Goal: Transaction & Acquisition: Download file/media

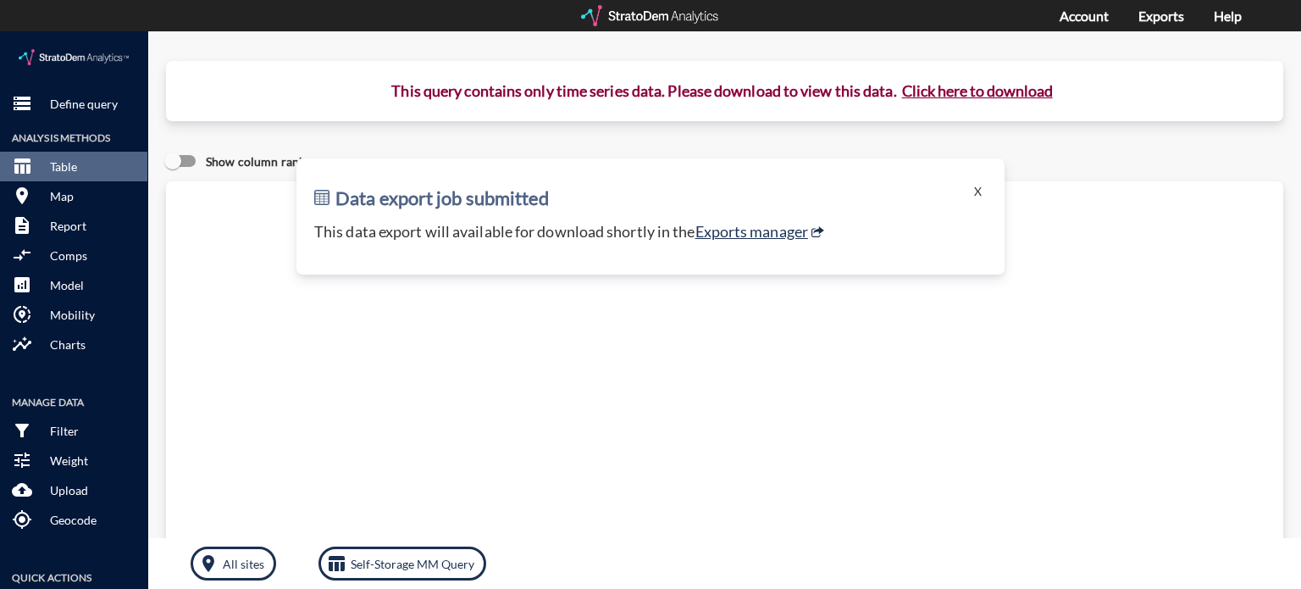
click button "X"
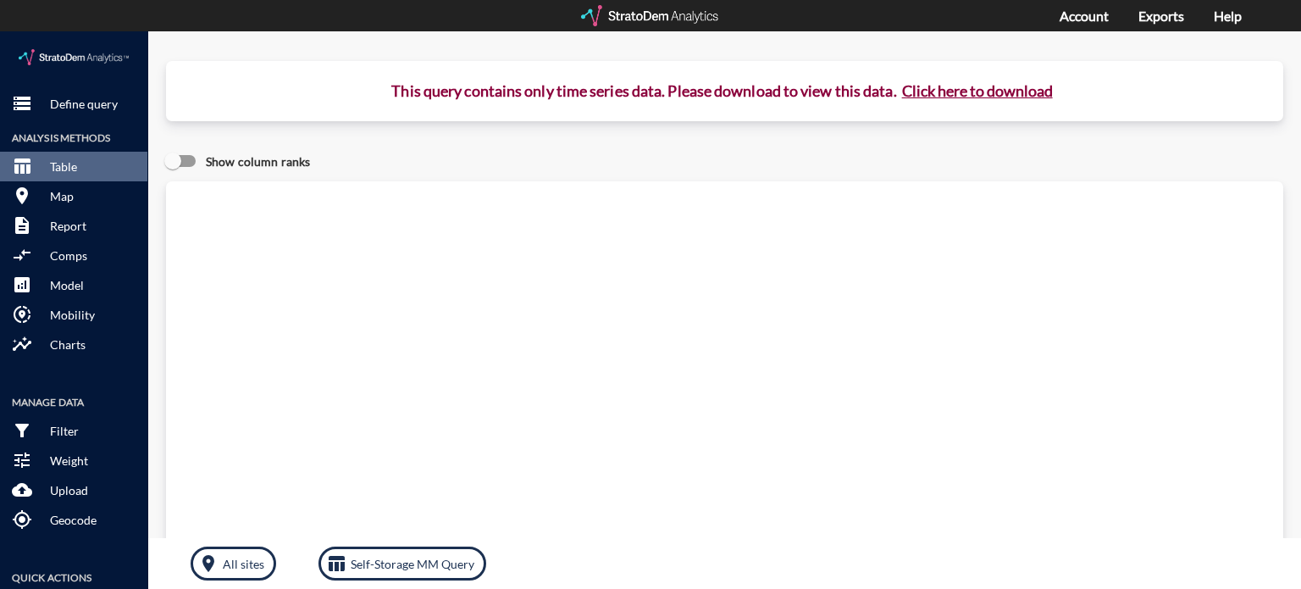
click div "storage Define query Analysis Methods table_chart Table room Map description Re…"
click p "Define query"
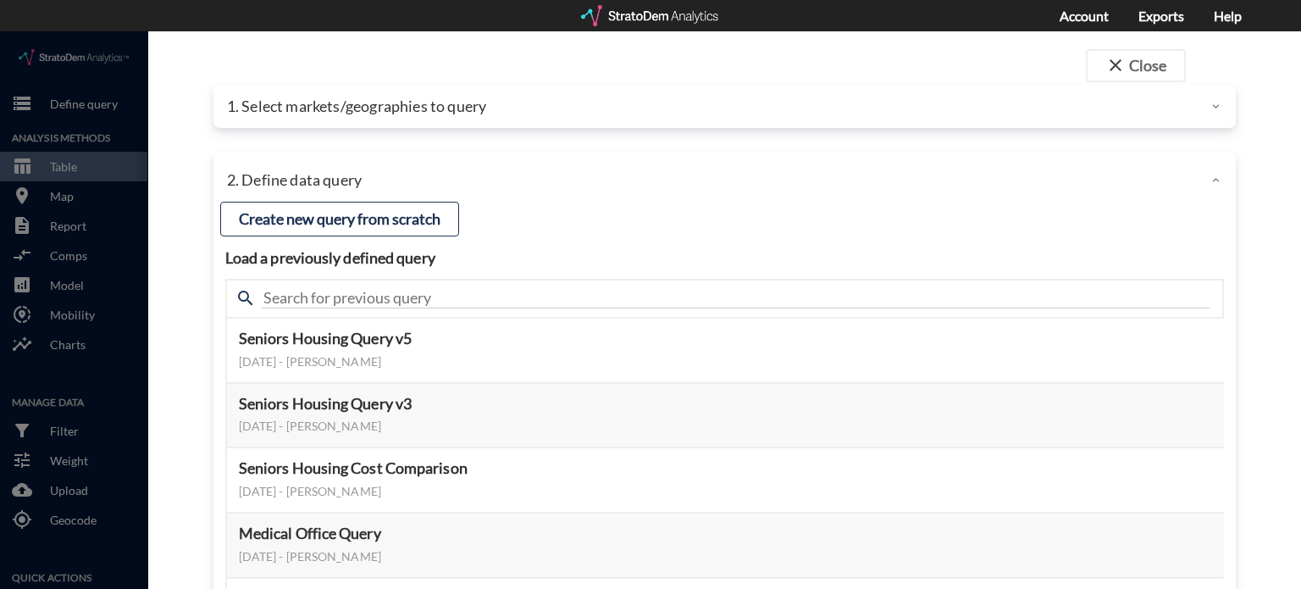
click div "1. Select markets/geographies to query"
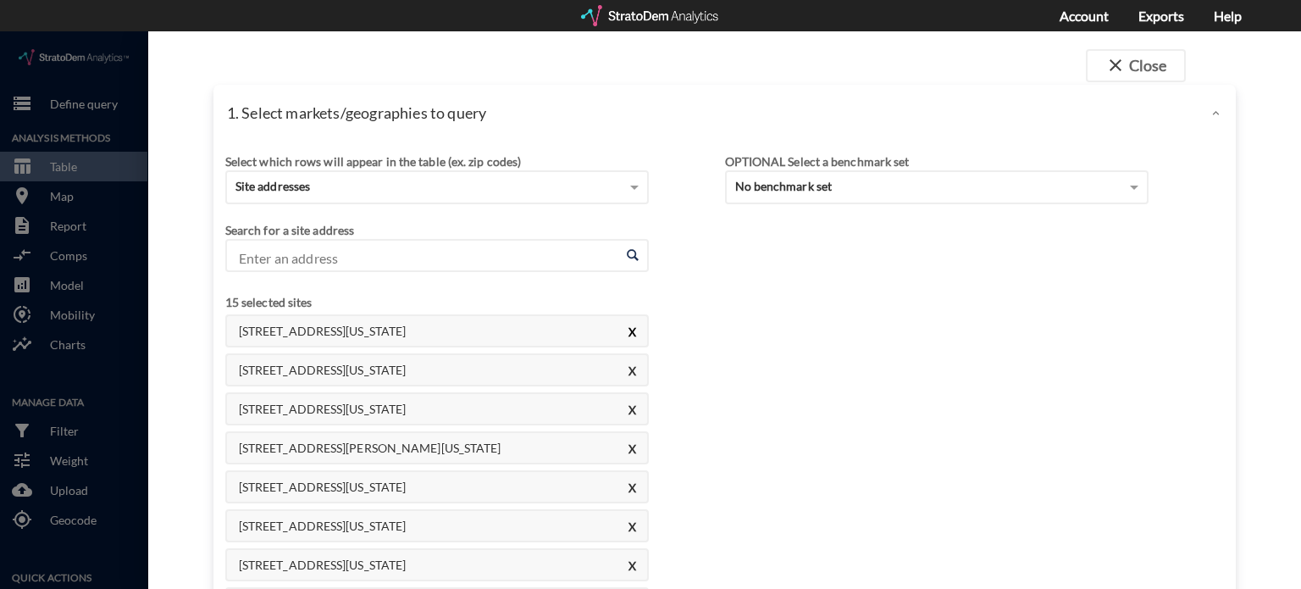
click button "X"
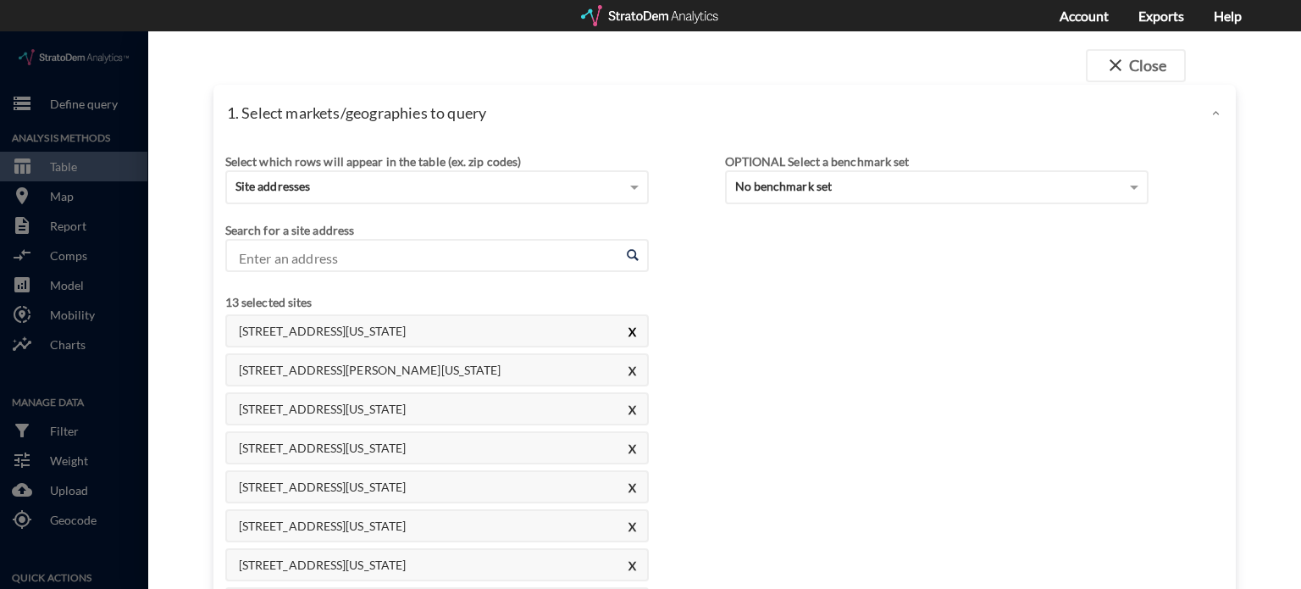
click button "X"
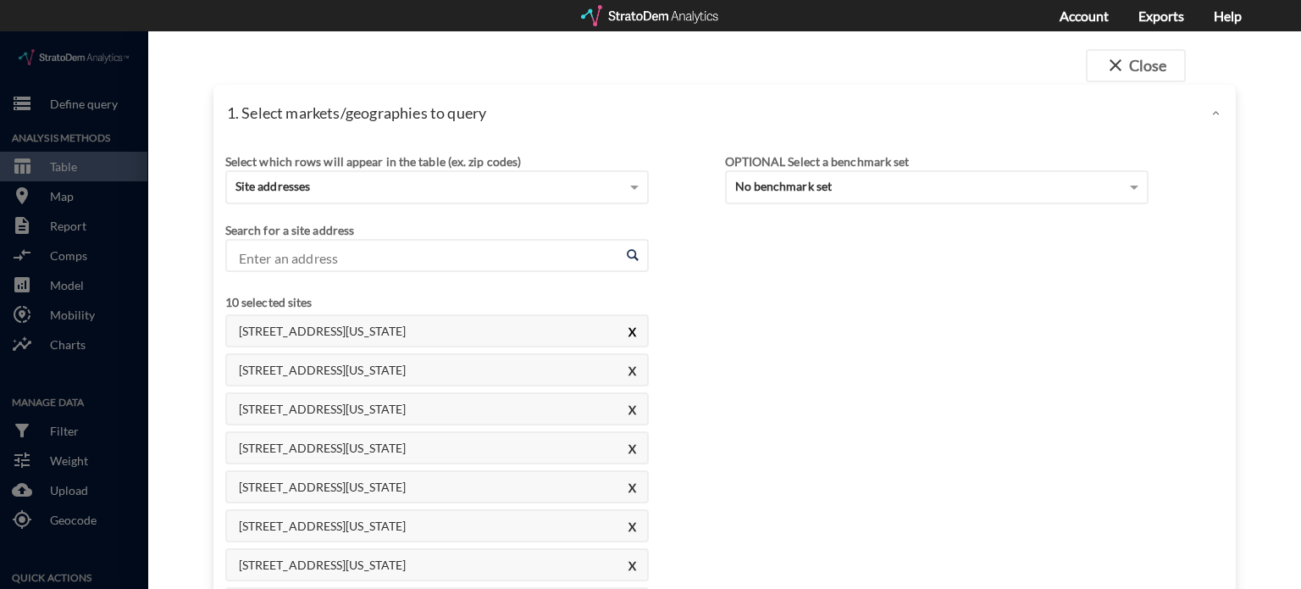
click button "X"
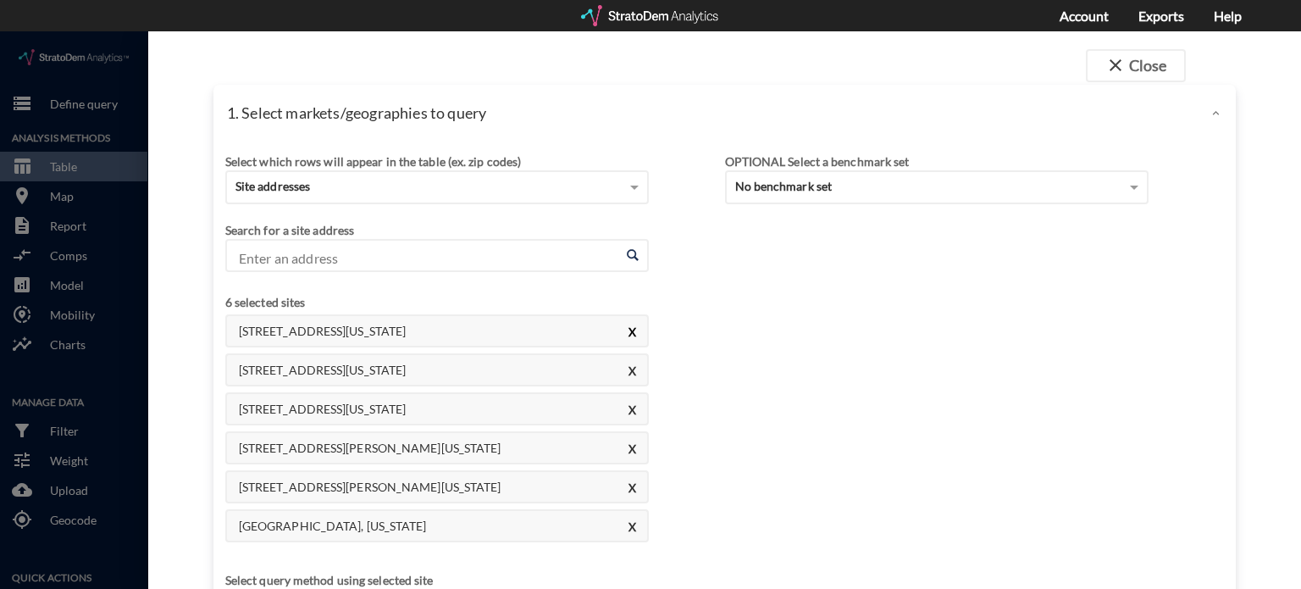
click button "X"
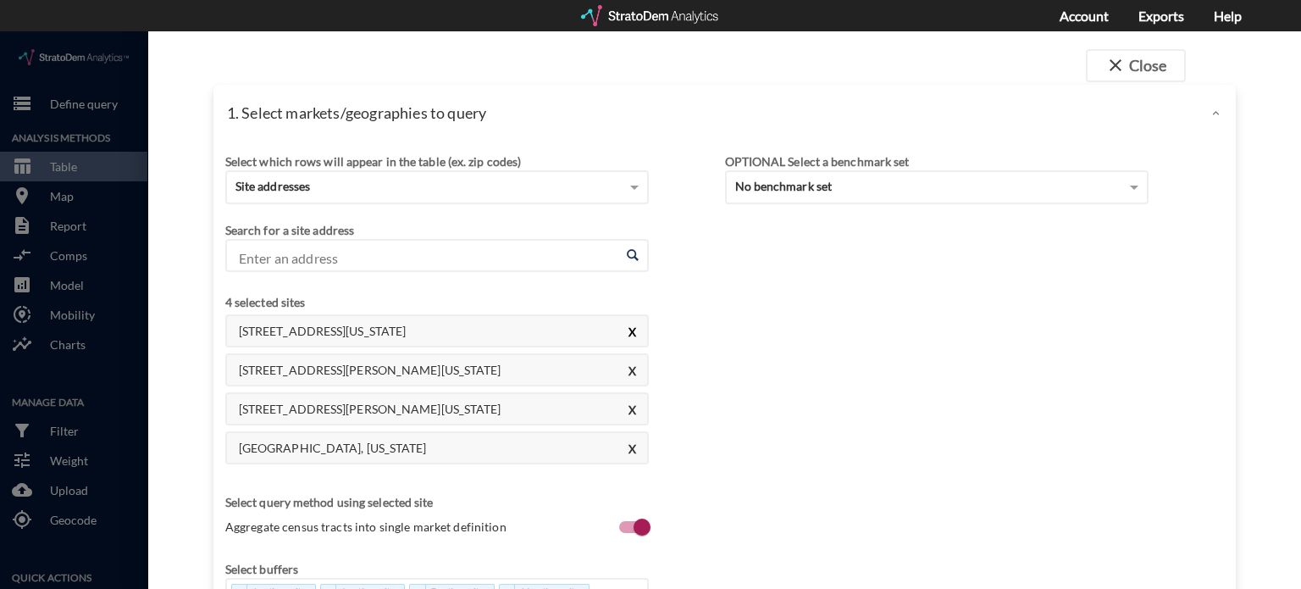
click button "X"
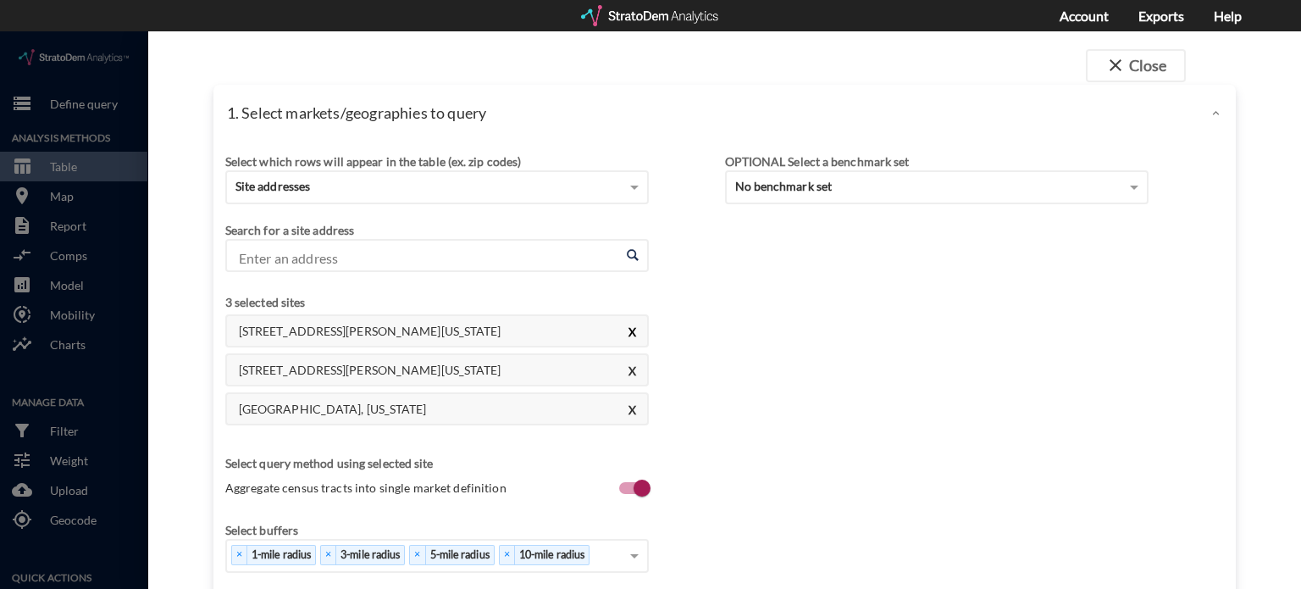
click button "X"
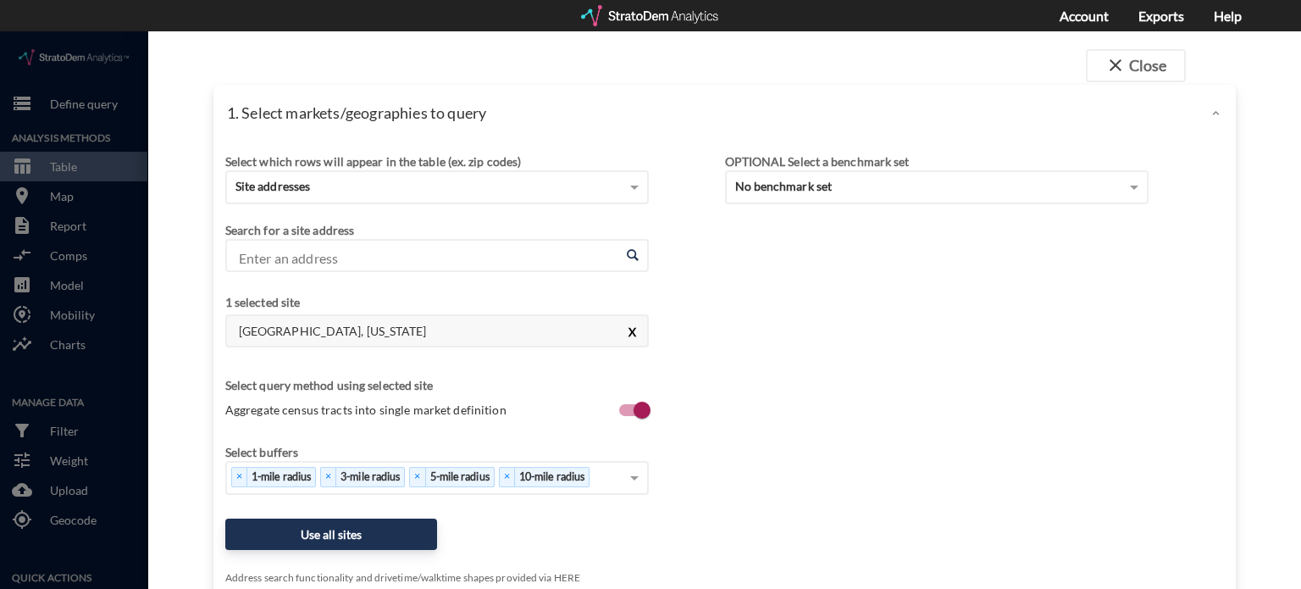
click button "X"
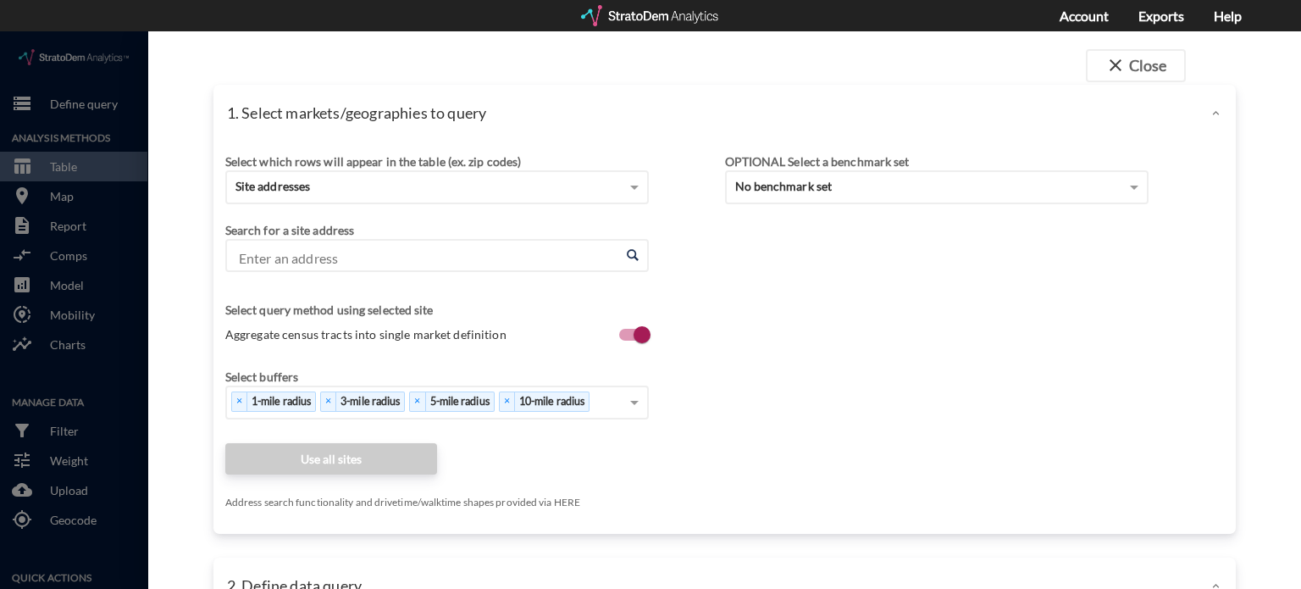
click input "Enter an address"
paste input "1520 Locust St, Kansas City, MO"
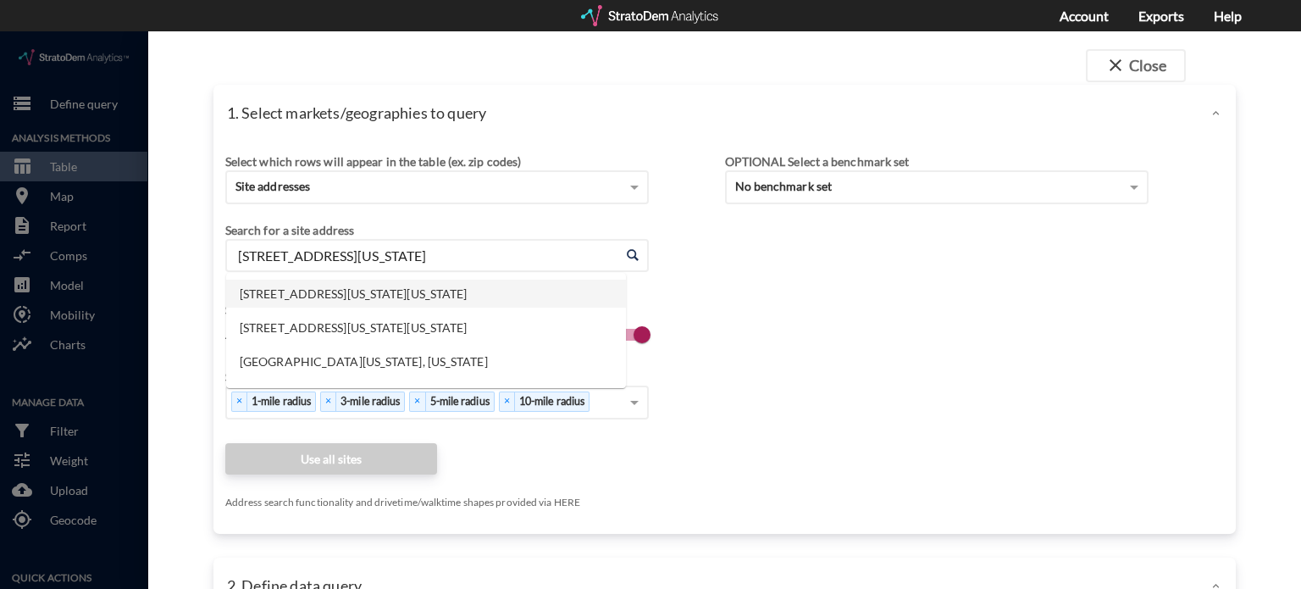
click li "1520 Locust St, Kansas City, Missouri"
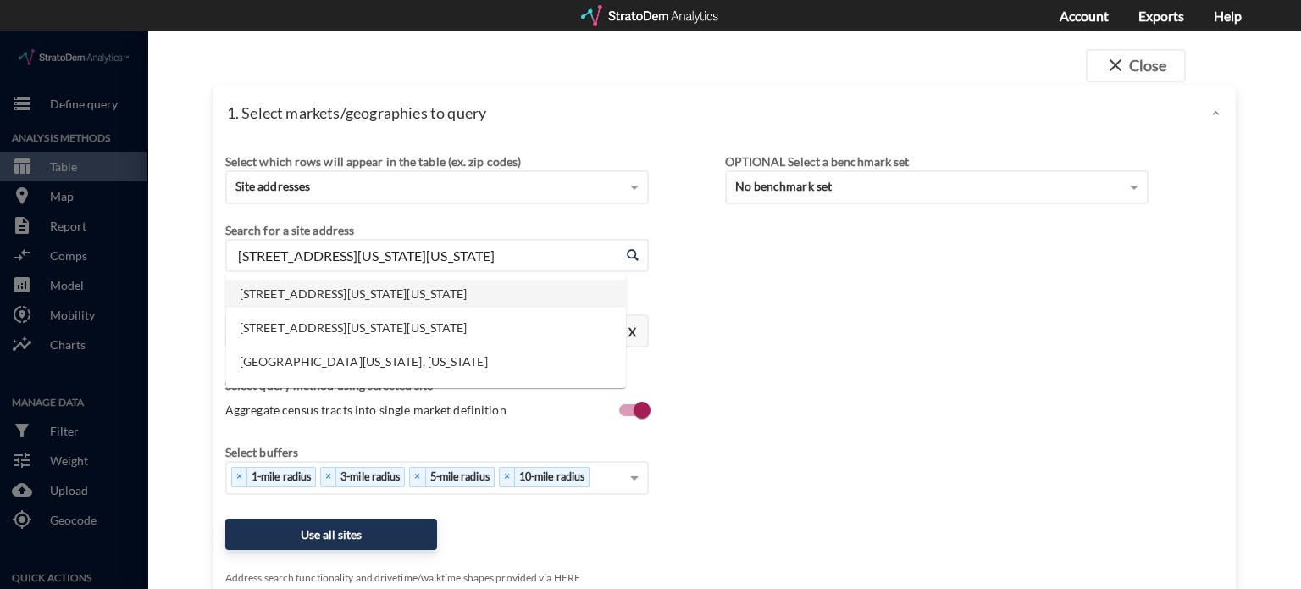
click input "1520 Locust St, Kansas City, Missouri"
paste input "7840 Farley St, Overland Park, KS"
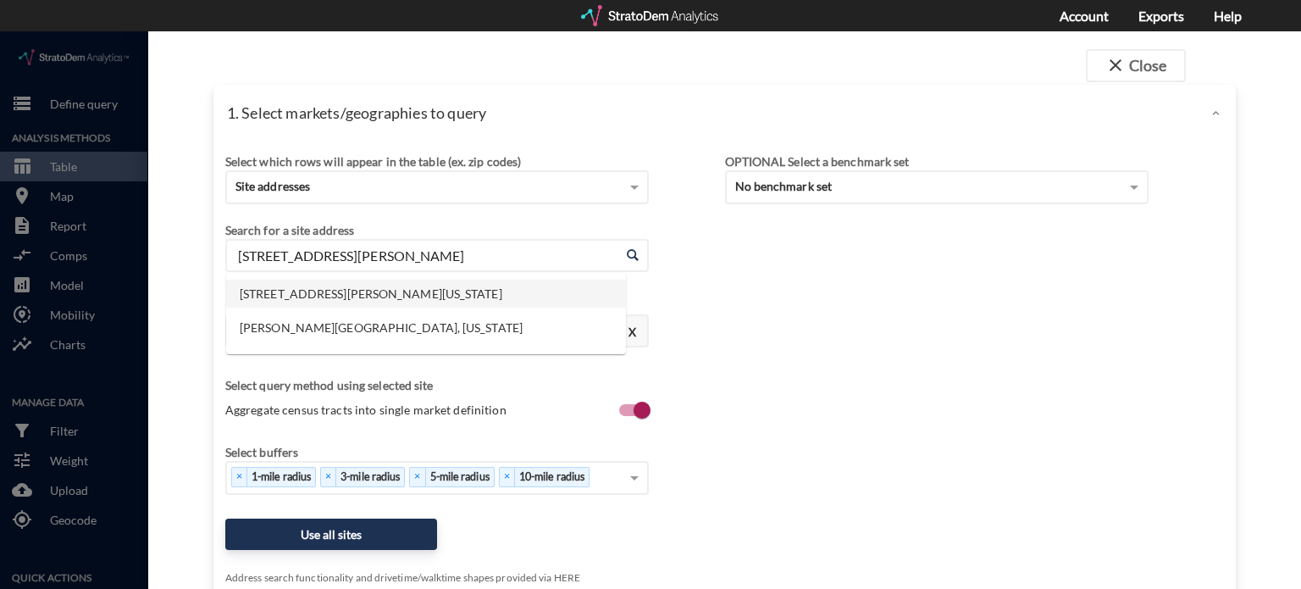
click li "7840 Farley St, Overland Park, Kansas"
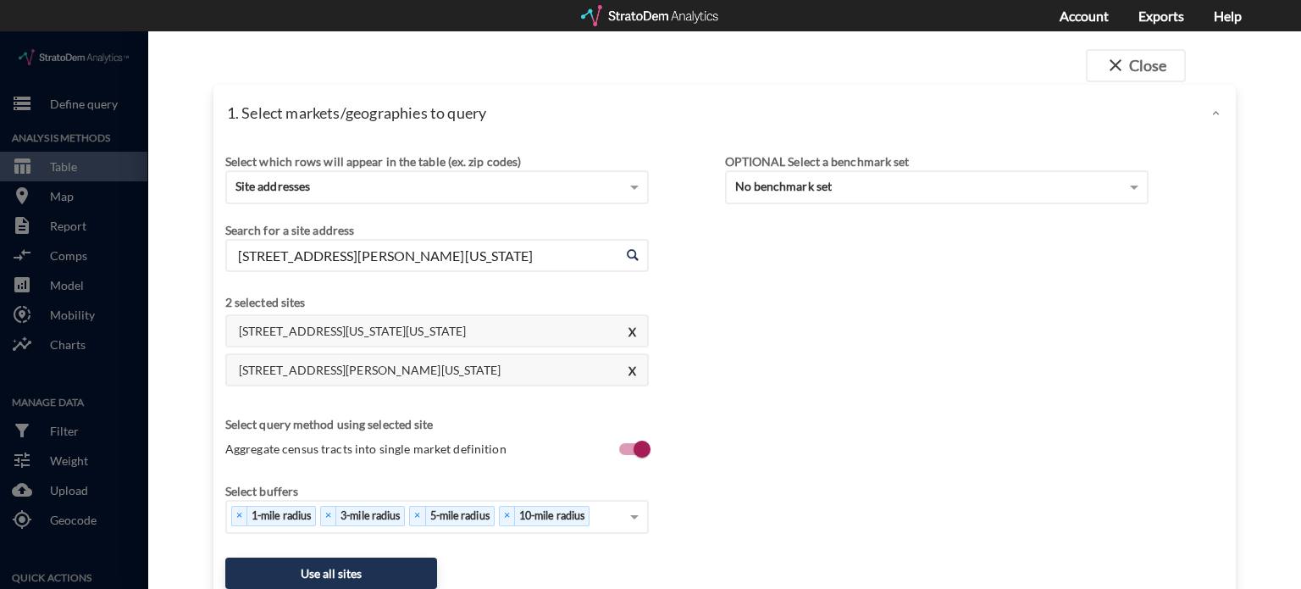
click input "7840 Farley St, Overland Park, Kansas"
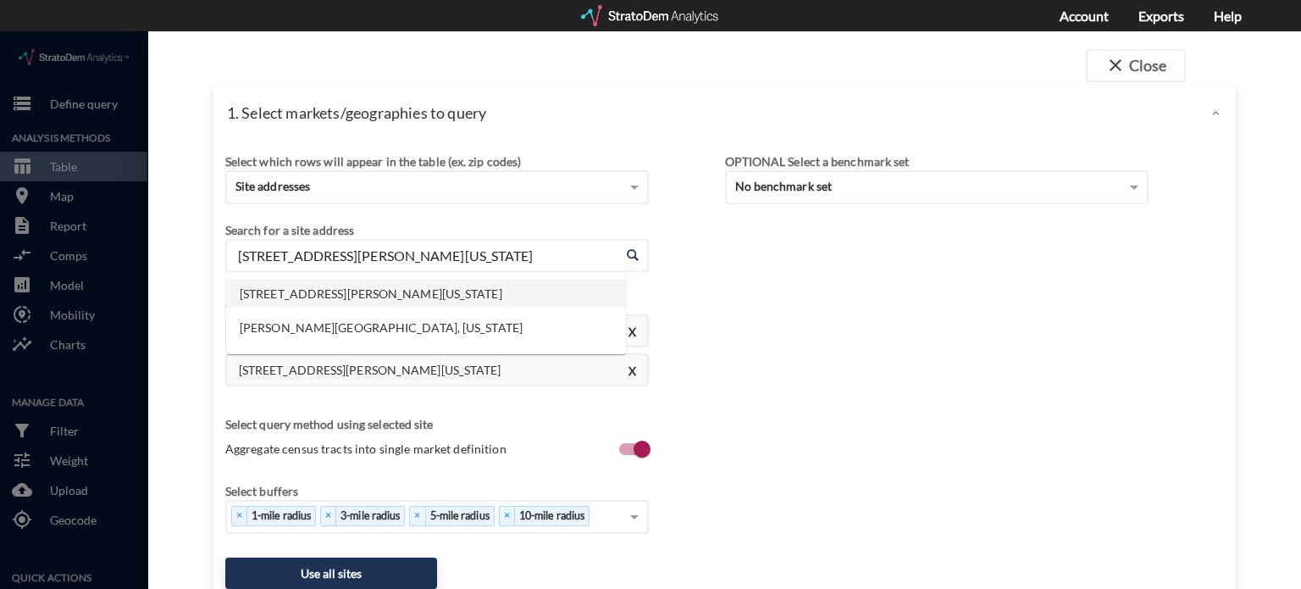
paste input "305 E US Highway 24, Independence, MO"
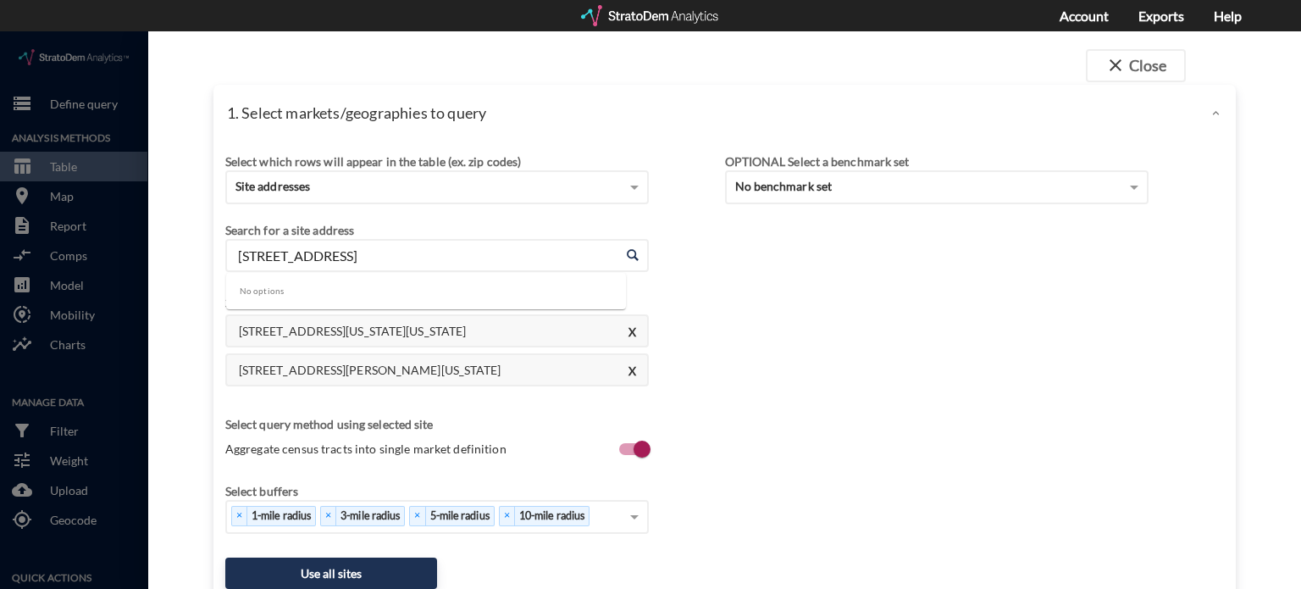
drag, startPoint x: 343, startPoint y: 224, endPoint x: 296, endPoint y: 220, distance: 47.5
click input "305 E US Highway 24, Independence, MO"
click input "305 E US y 24, Independence, MO"
click div "Search for a site address Enter an address 7840 Farley St, Overland Park, Kansa…"
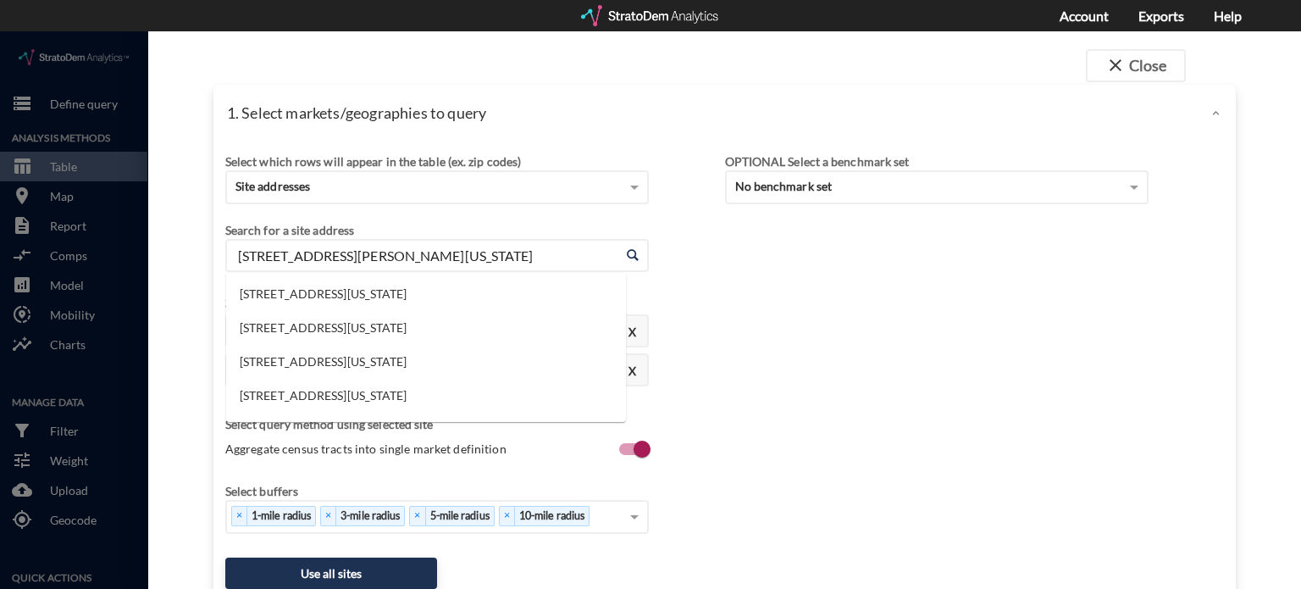
drag, startPoint x: 505, startPoint y: 225, endPoint x: 76, endPoint y: 162, distance: 433.2
click div "close Close 1. Select markets/geographies to query Select which rows will appea…"
paste input "305 E US Highway 24, Independence, MO"
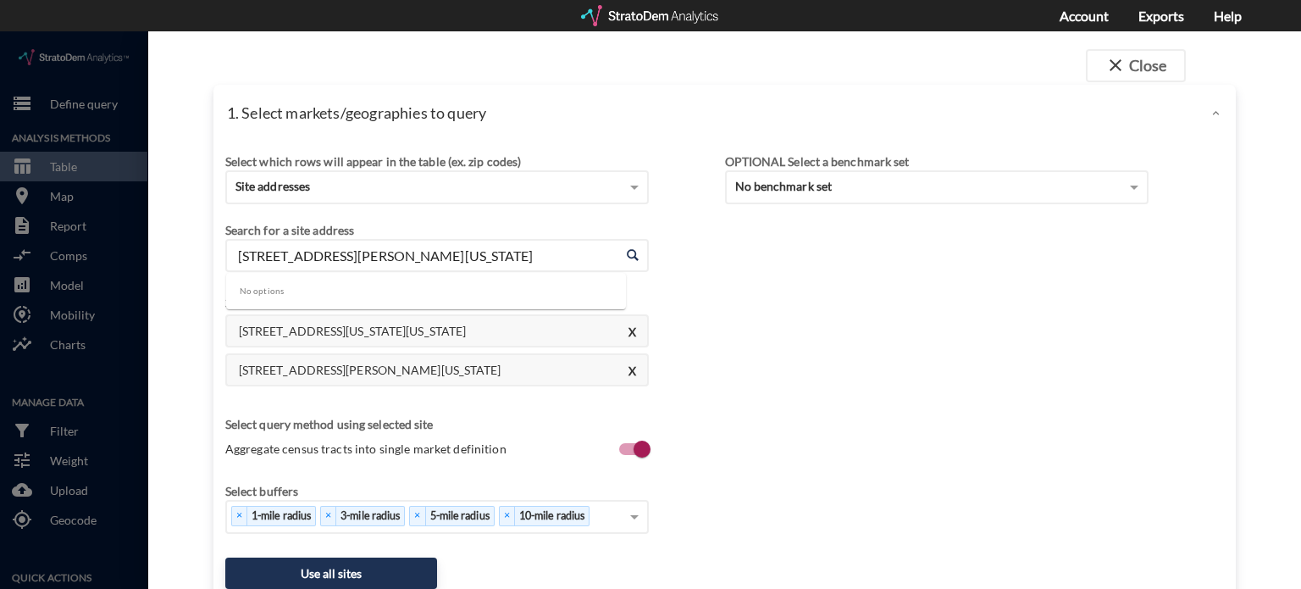
drag, startPoint x: 500, startPoint y: 218, endPoint x: 146, endPoint y: 204, distance: 354.2
click div "close Close 1. Select markets/geographies to query Select which rows will appea…"
paste input "305 E US Hwy 24, Independence, MO 64050"
drag, startPoint x: 539, startPoint y: 220, endPoint x: 341, endPoint y: 223, distance: 198.2
click input "305 E US Hwy 24, Independence, MO 64050"
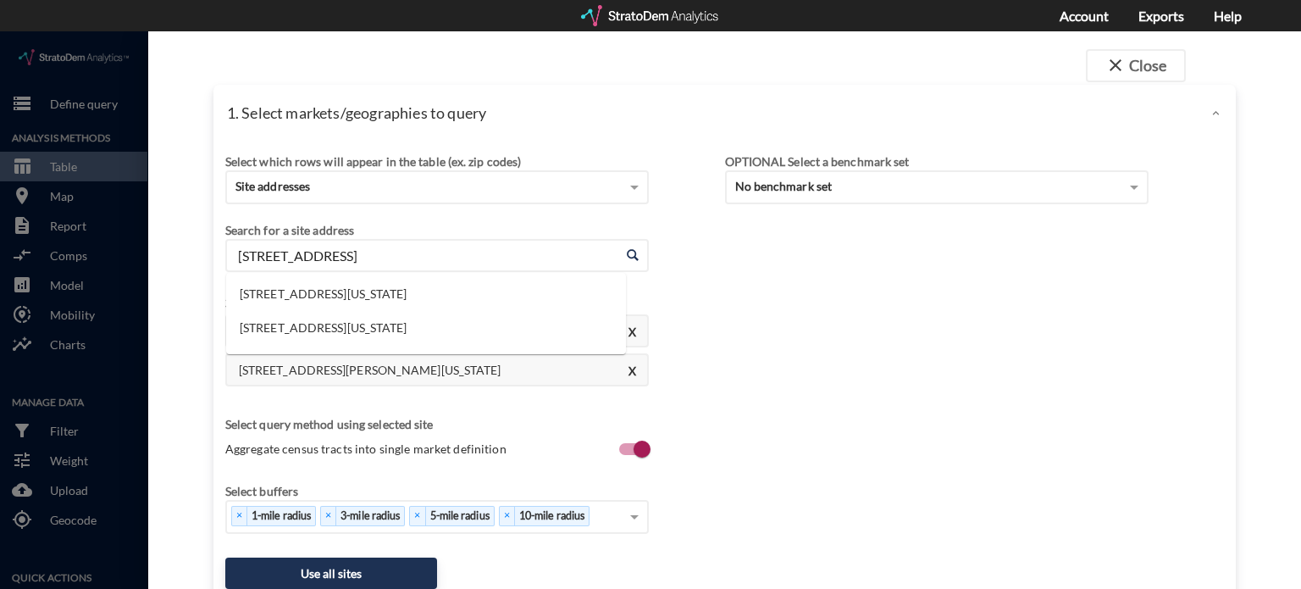
drag, startPoint x: 379, startPoint y: 222, endPoint x: 219, endPoint y: 214, distance: 160.2
click div "Select which rows will appear in the table (ex. zip codes) Site addresses Selec…"
paste input ", Independence, MO 64050"
drag, startPoint x: 515, startPoint y: 230, endPoint x: 170, endPoint y: 208, distance: 345.4
click div "close Close 1. Select markets/geographies to query Select which rows will appea…"
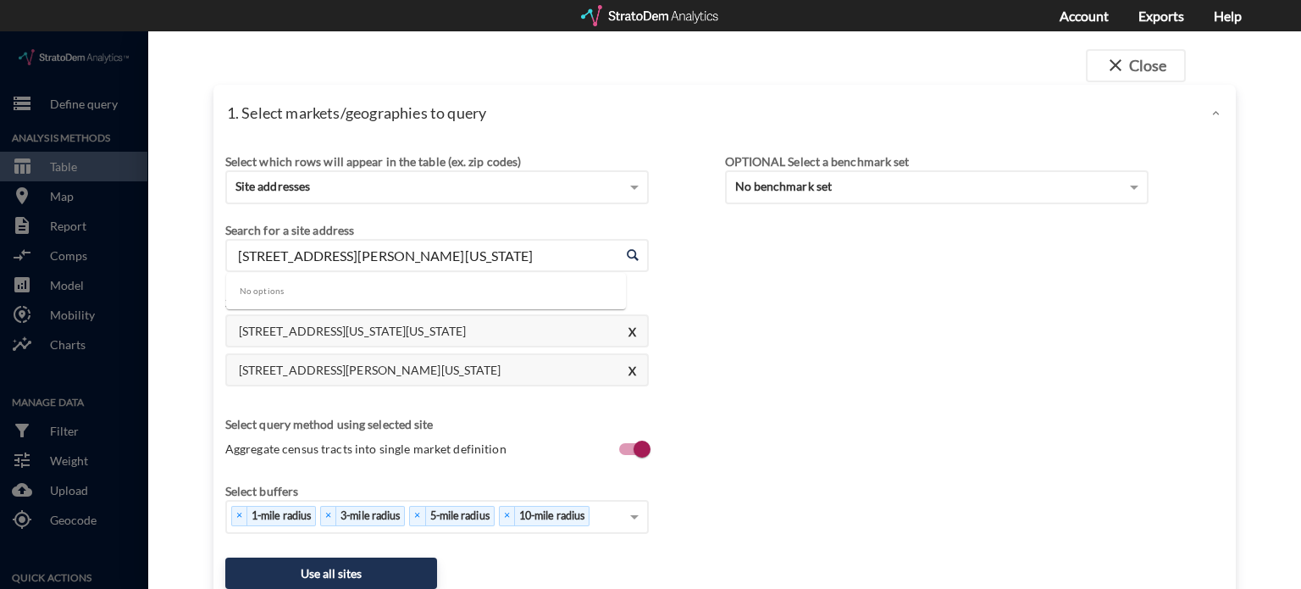
paste input "415 E US Hwy 24, Independence, MO 64050"
drag, startPoint x: 517, startPoint y: 225, endPoint x: 160, endPoint y: 232, distance: 356.6
click div "close Close 1. Select markets/geographies to query Select which rows will appea…"
paste input "305 US-24, Independence, MO 64050"
drag, startPoint x: 518, startPoint y: 229, endPoint x: 91, endPoint y: 194, distance: 428.3
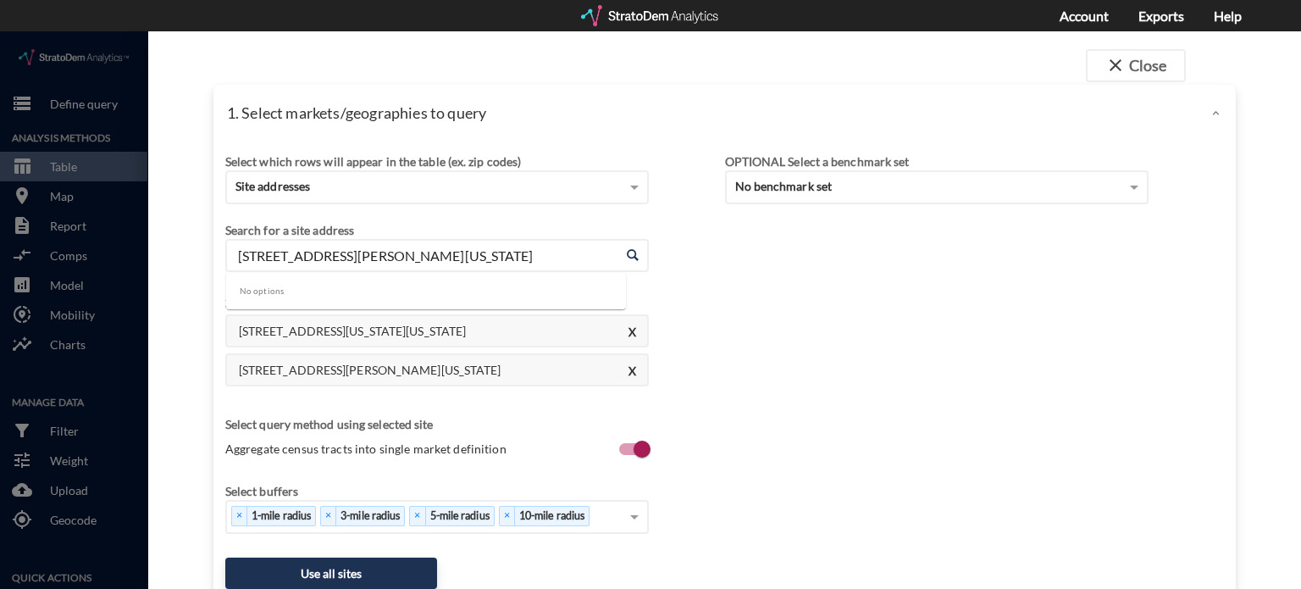
click div "close Close 1. Select markets/geographies to query Select which rows will appea…"
paste input "911 N Noland Rd, Independence, MO 64050"
click li "911 N Noland Rd, Independence, Missouri"
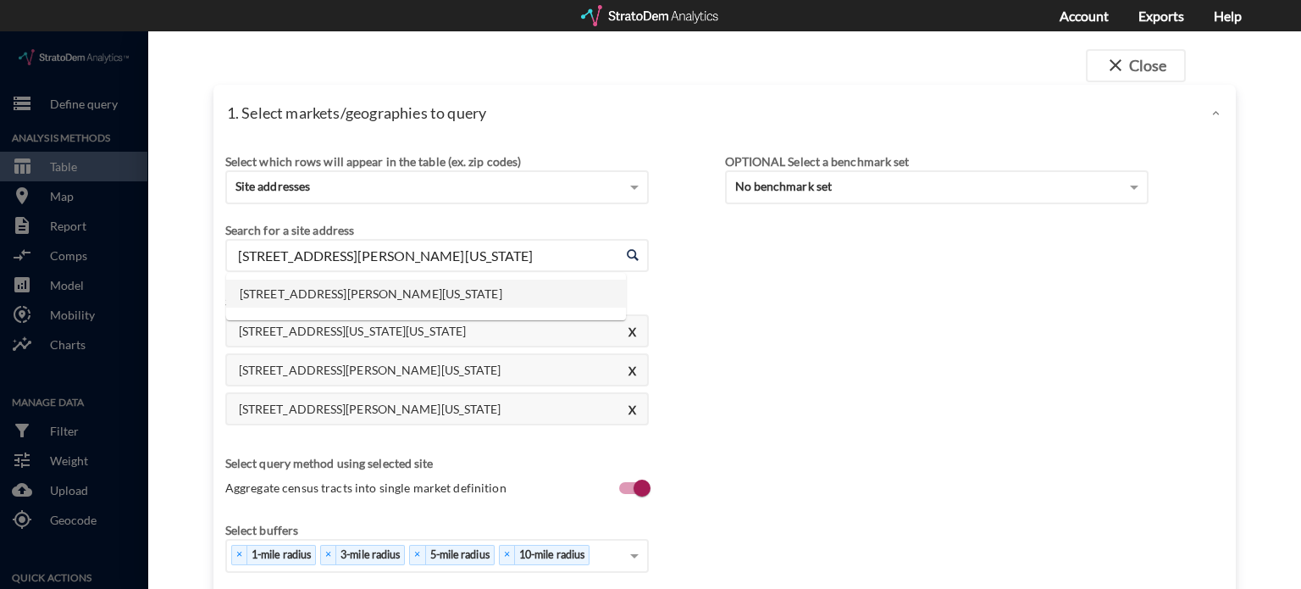
drag, startPoint x: 545, startPoint y: 229, endPoint x: 205, endPoint y: 216, distance: 339.9
click div "close Close 1. Select markets/geographies to query Select which rows will appea…"
paste input "6810 N Oak Trfy, Kansas City, MO"
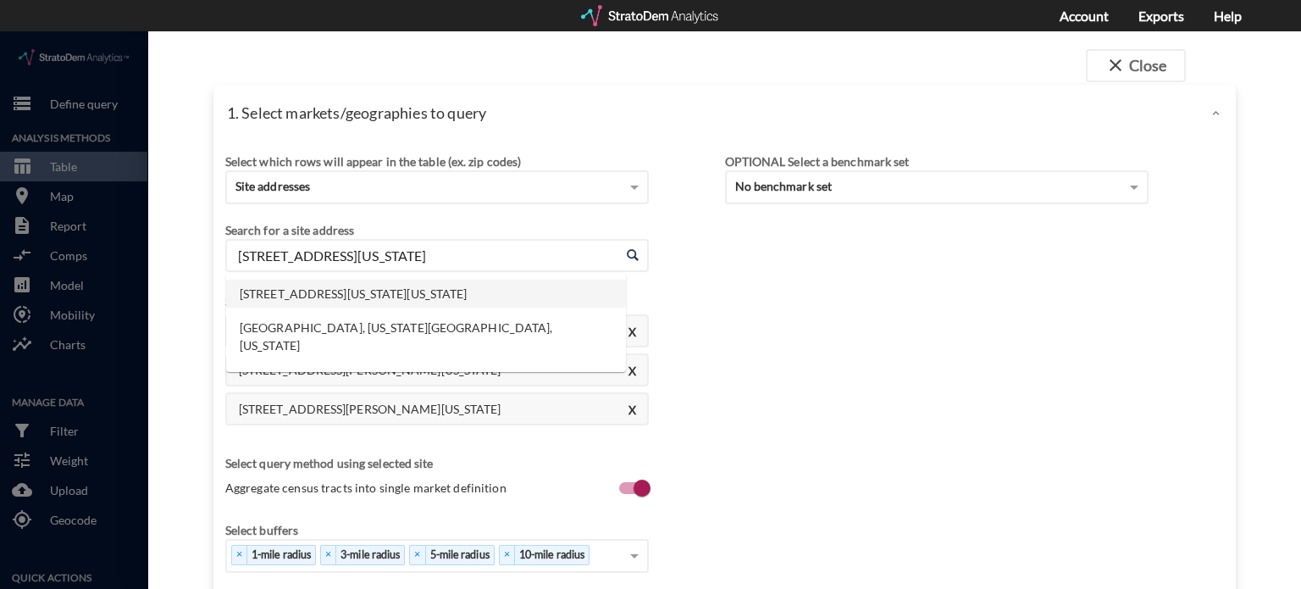
click li "6810 N Oak Trfy, Kansas City, Missouri"
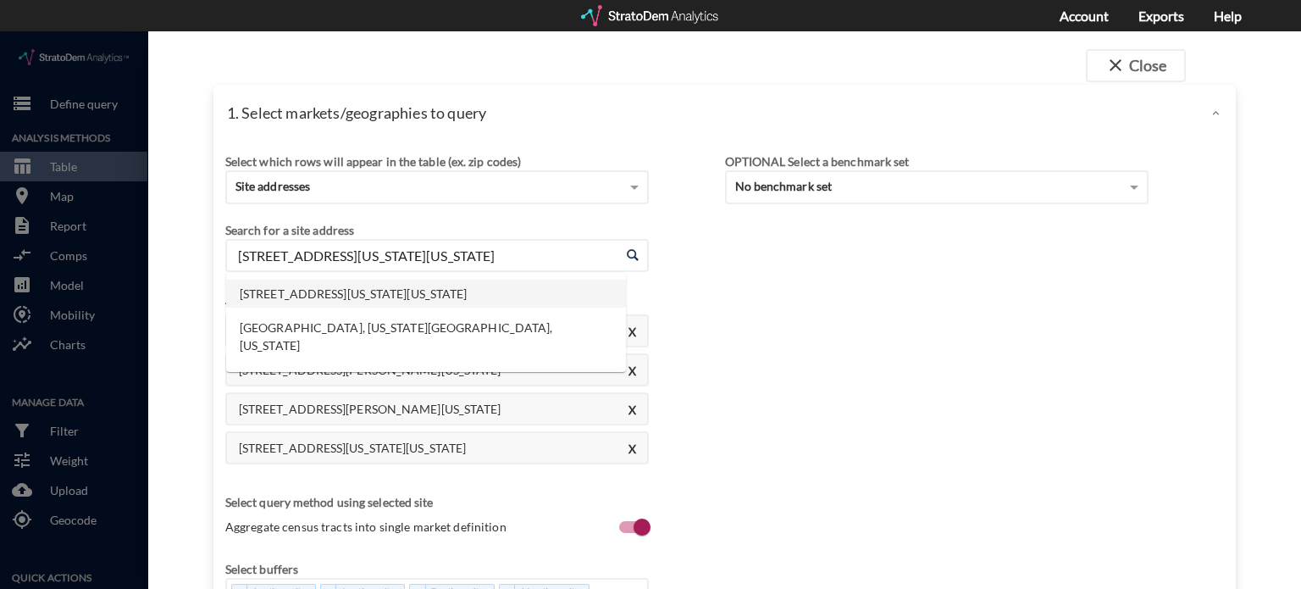
drag, startPoint x: 509, startPoint y: 227, endPoint x: 8, endPoint y: 154, distance: 505.8
click div "close Close 1. Select markets/geographies to query Select which rows will appea…"
paste input "7221 State Ave, Kansas City, Kansas"
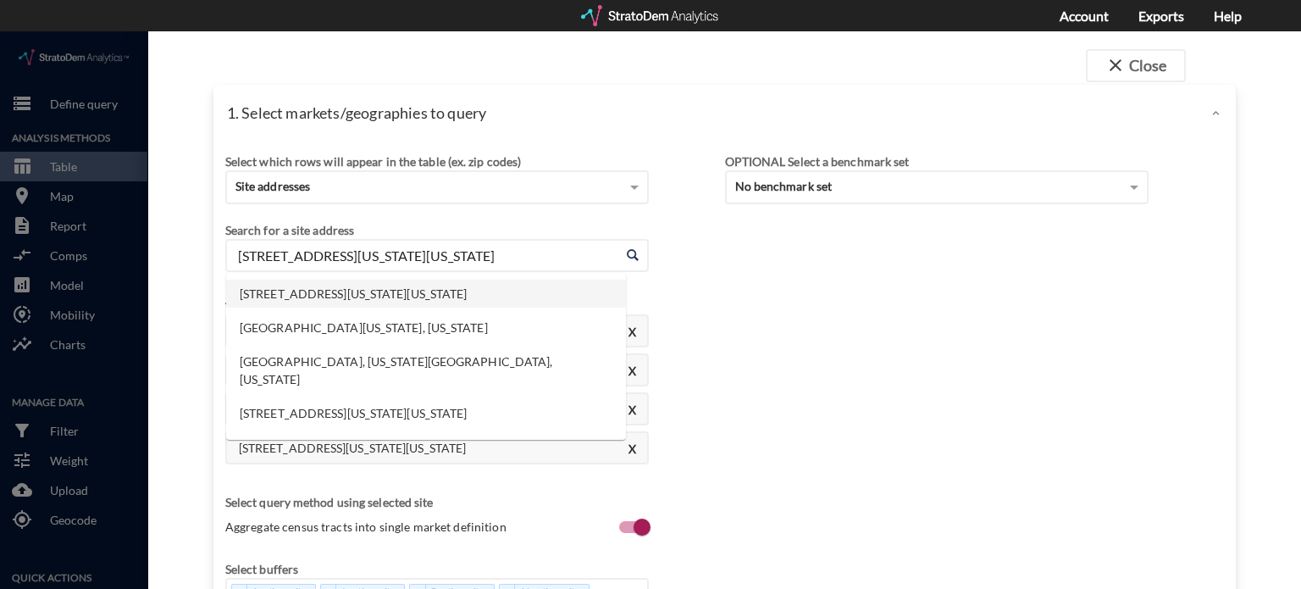
click li "7221 State Ave, Kansas City, Kansas"
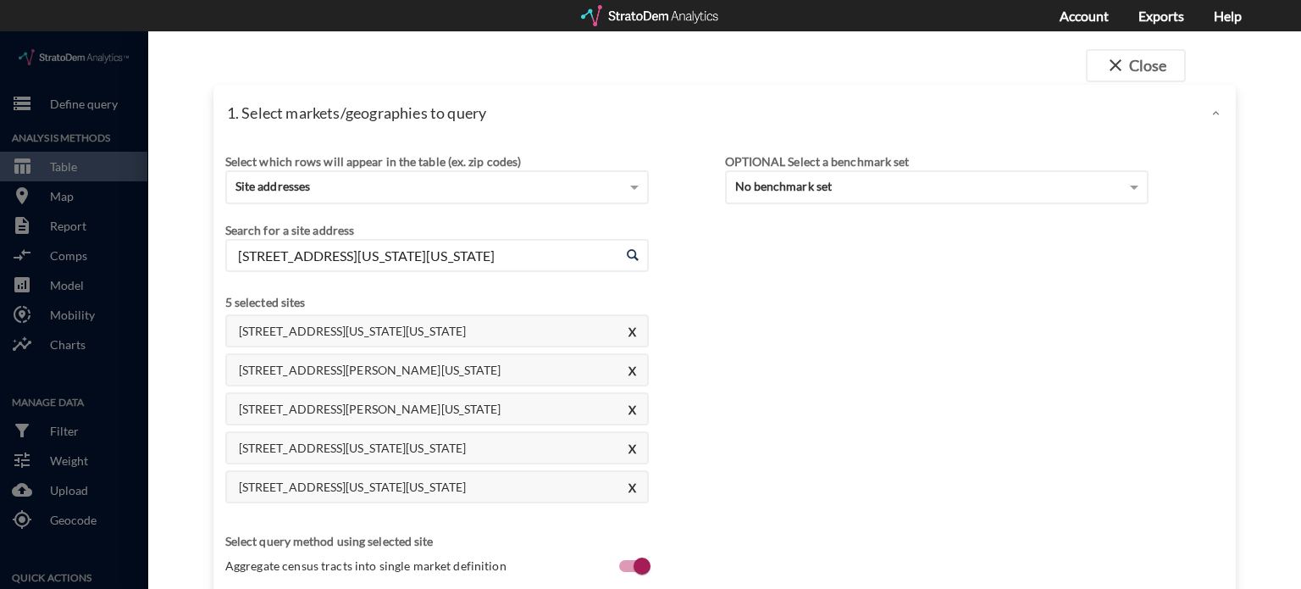
click div "Enter an address 7221 State Ave, Kansas City, Kansas Enter an address"
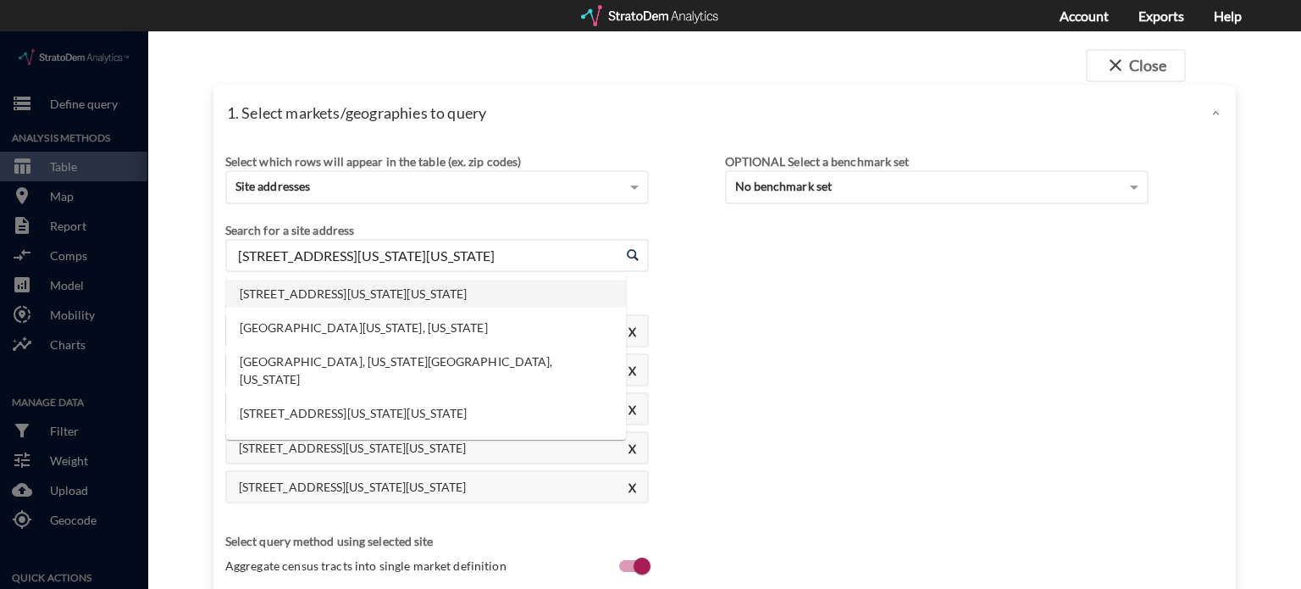
drag, startPoint x: 488, startPoint y: 218, endPoint x: 110, endPoint y: 200, distance: 378.1
click div "close Close 1. Select markets/geographies to query Select which rows will appea…"
paste input "15 SW MO-7, Blue Springs, MO"
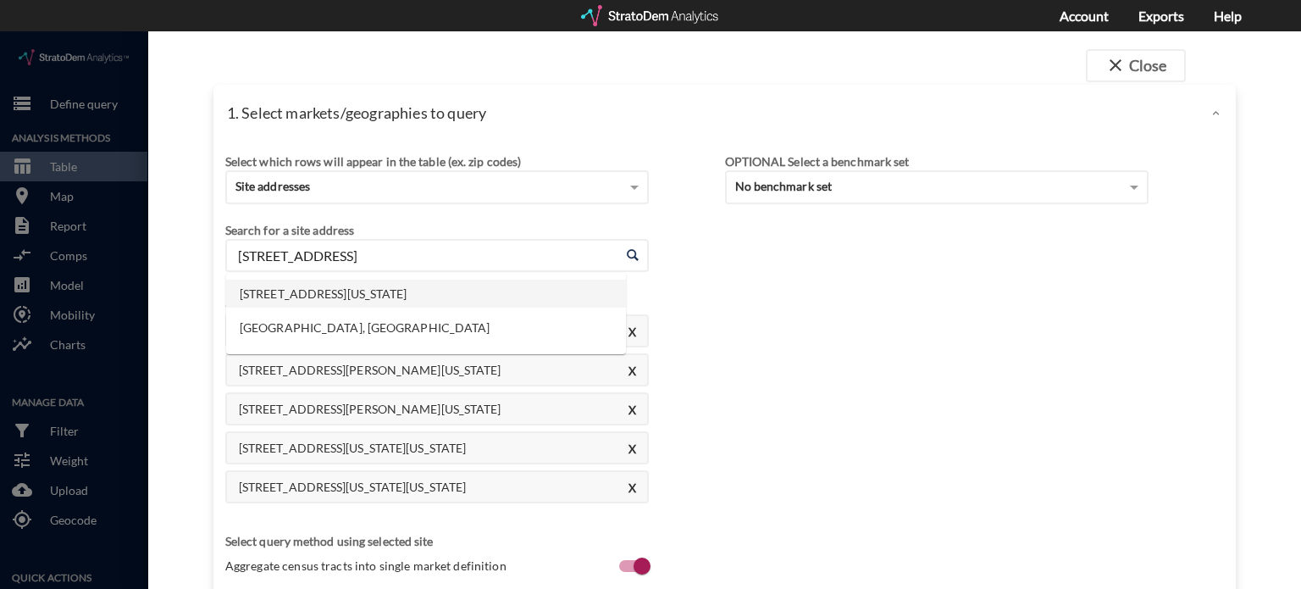
click li "715 SW MO-7, Blue Springs, Missouri"
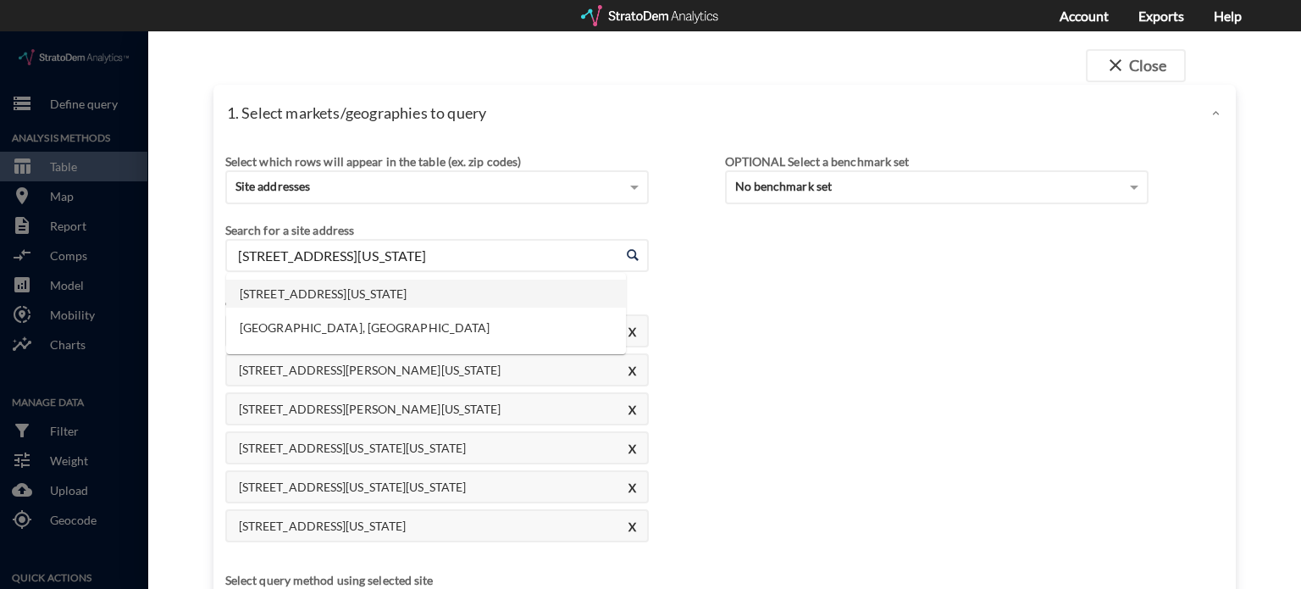
drag, startPoint x: 518, startPoint y: 224, endPoint x: 113, endPoint y: 207, distance: 405.2
click div "close Close 1. Select markets/geographies to query Select which rows will appea…"
paste input "N Lindenwood Dr, Olathe, KS"
click li "715 N Lindenwood Dr, Olathe, Kansas"
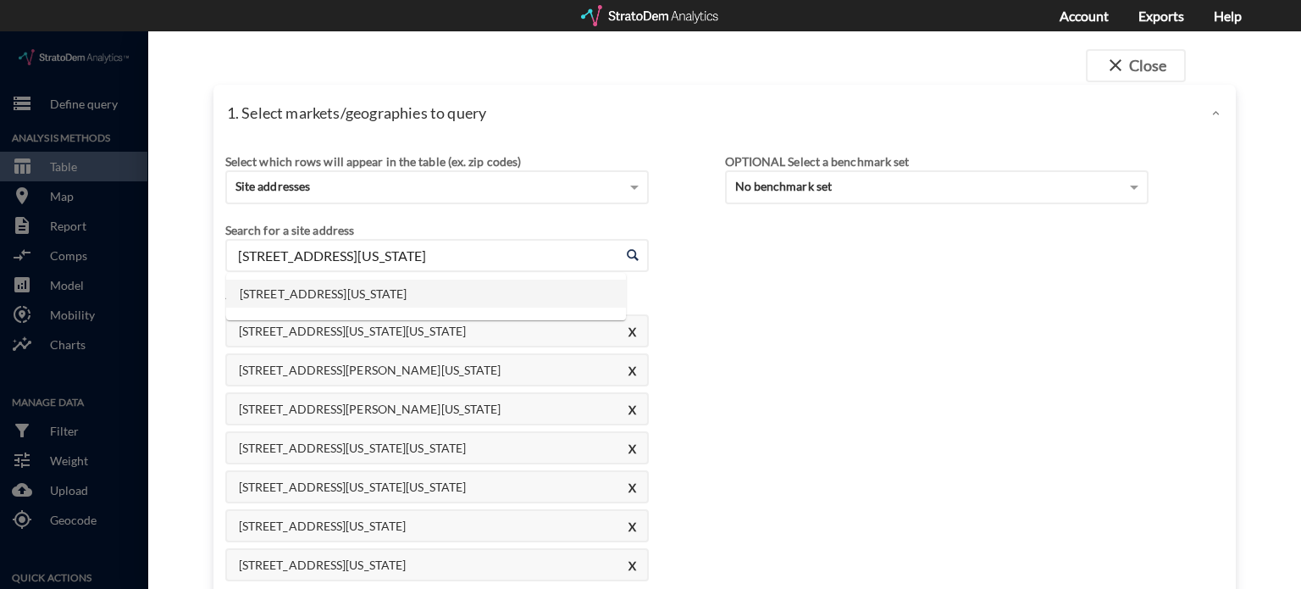
drag, startPoint x: 504, startPoint y: 226, endPoint x: 95, endPoint y: 161, distance: 414.2
click div "close Close 1. Select markets/geographies to query Select which rows will appea…"
paste input "Scott Ave, Belton, MO"
click li "715 N Scott Ave, Belton, Missouri"
drag, startPoint x: 464, startPoint y: 229, endPoint x: 140, endPoint y: 203, distance: 325.3
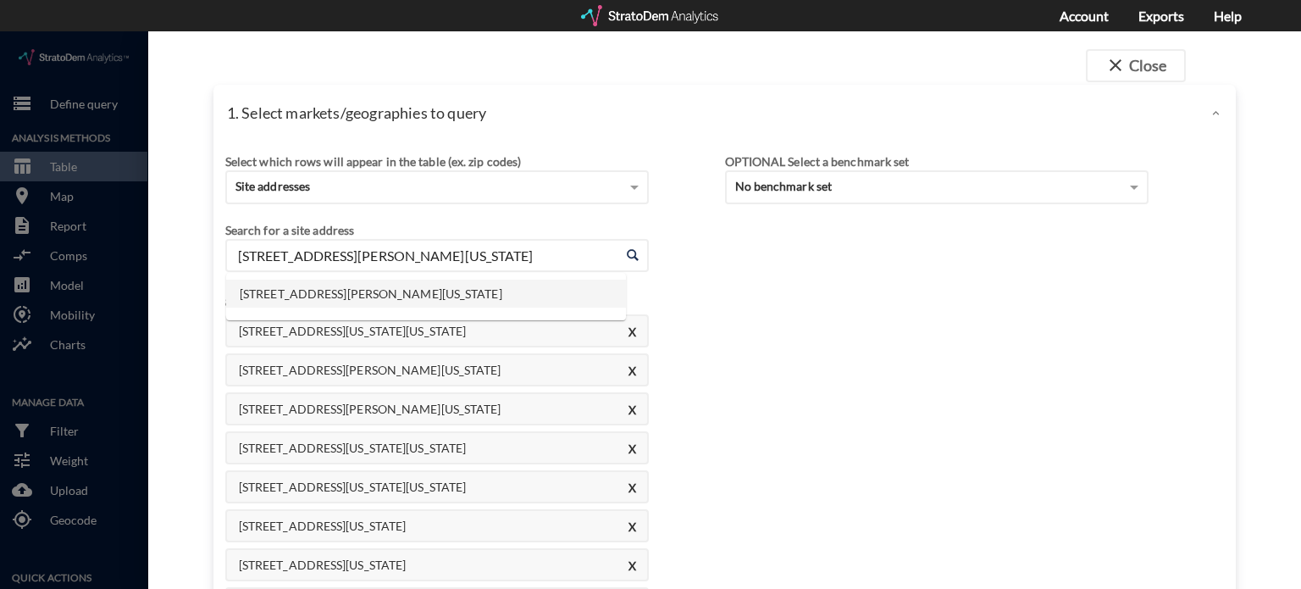
click div "close Close 1. Select markets/geographies to query Select which rows will appea…"
paste input "1601 W 23rd St, Lawrence, KS"
click li "1601 W 23rd St, Lawrence, Kansas"
drag, startPoint x: 467, startPoint y: 229, endPoint x: 108, endPoint y: 158, distance: 366.2
click div "close Close 1. Select markets/geographies to query Select which rows will appea…"
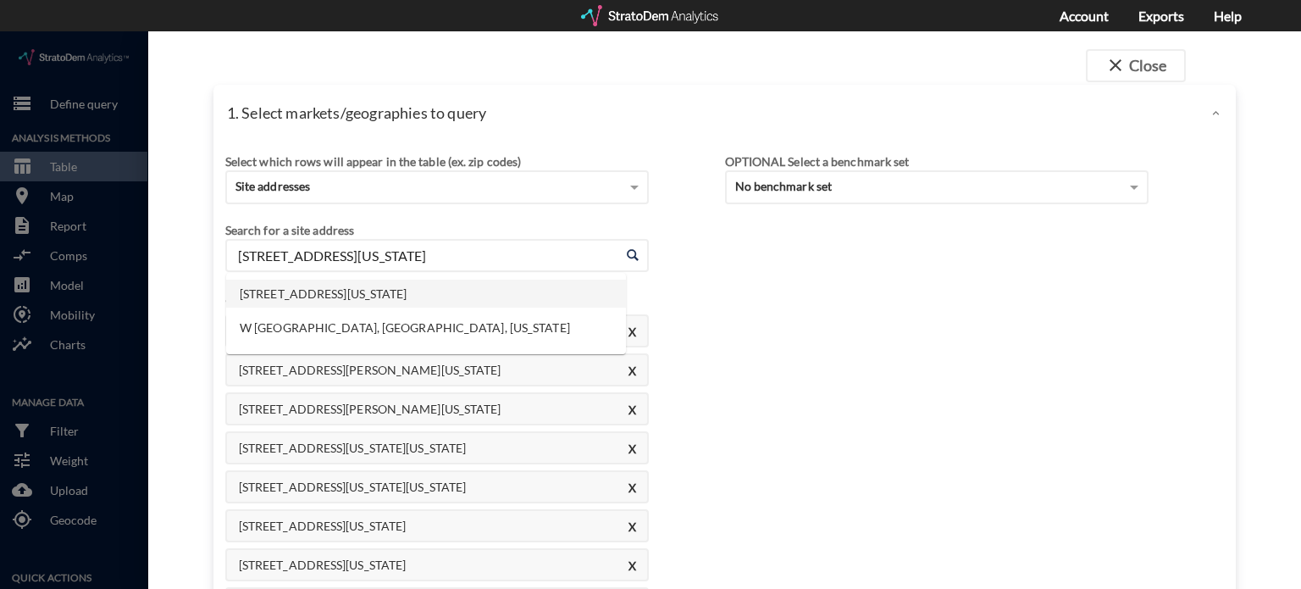
paste input "319 Logan St, Leavenworth, KS"
click li "319 Logan St, Leavenworth, Kansas"
drag, startPoint x: 517, startPoint y: 224, endPoint x: 0, endPoint y: 222, distance: 516.6
click div "close Close 1. Select markets/geographies to query Select which rows will appea…"
paste input "151 N Stewart Rd, Liberty, MO"
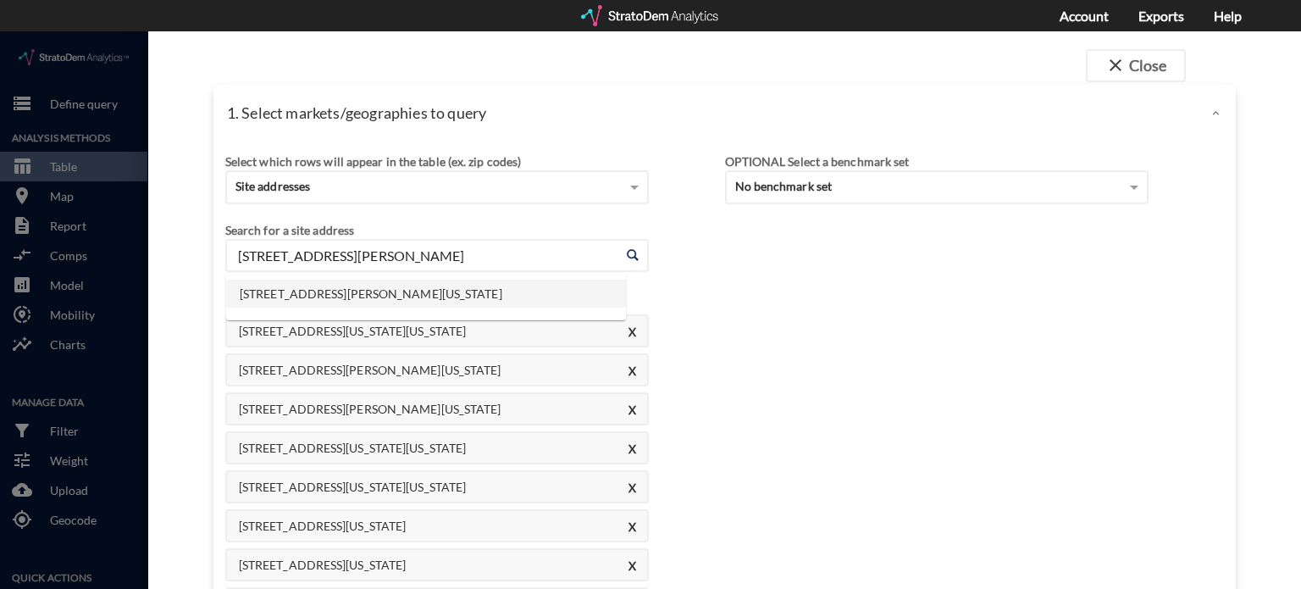
click li "151 N Stewart Rd, Liberty, Missouri"
drag, startPoint x: 521, startPoint y: 225, endPoint x: 28, endPoint y: 186, distance: 494.4
click div "close Close 1. Select markets/geographies to query Select which rows will appea…"
paste input "5601 E 112th Ter, Kansas City, MO"
click li "5601 E 112th Ter, Kansas City, Missouri"
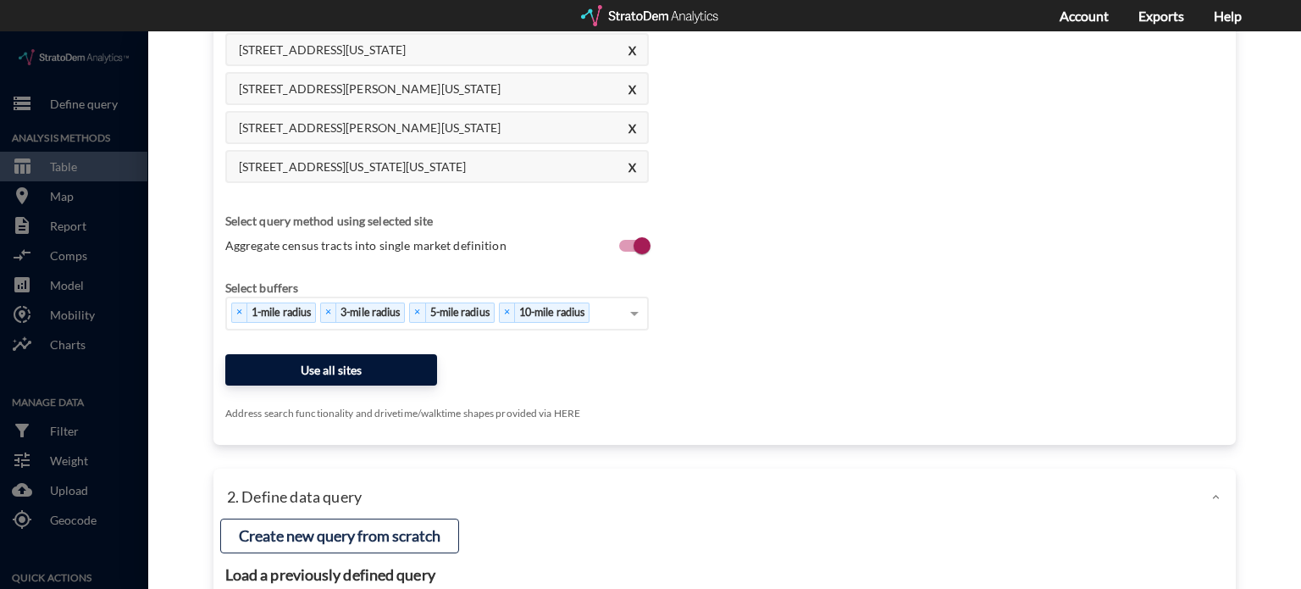
type input "5601 E 112th Ter, Kansas City, Missouri"
click button "Use all sites"
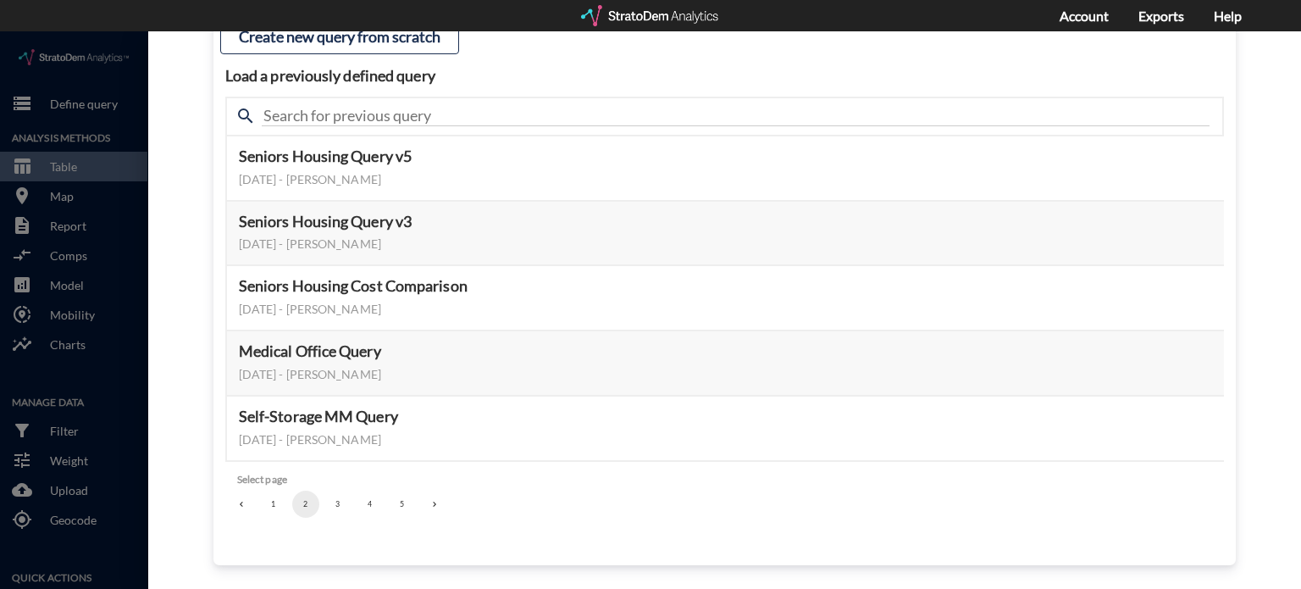
scroll to position [179, 0]
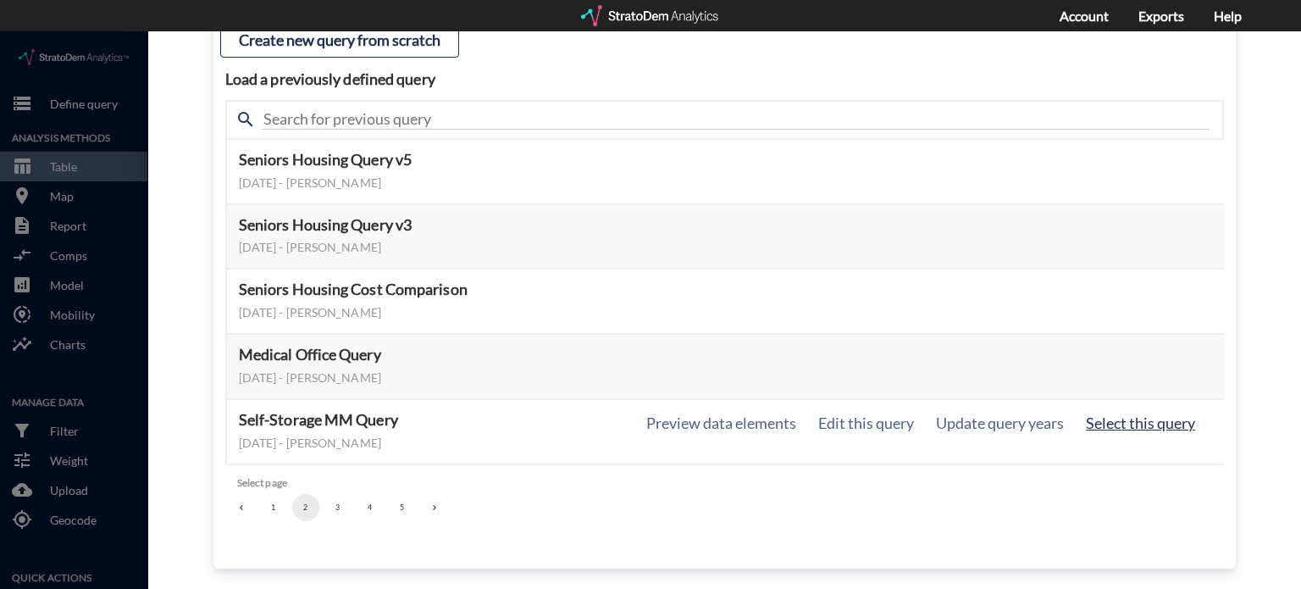
click button "Select this query"
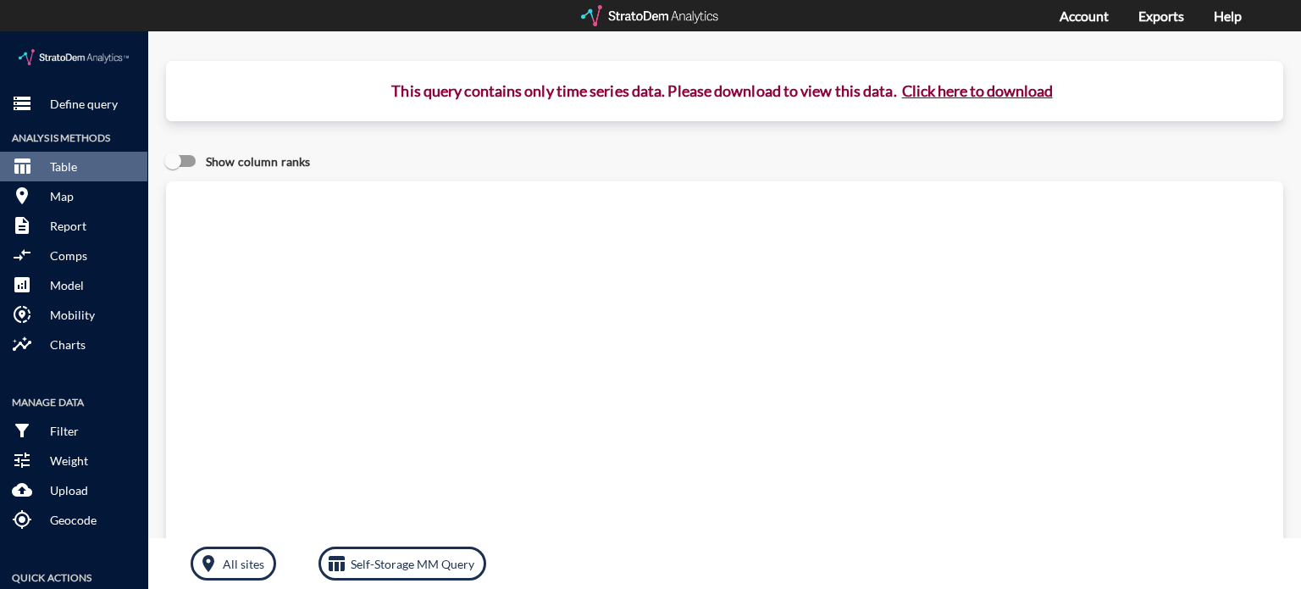
click button "Click here to download"
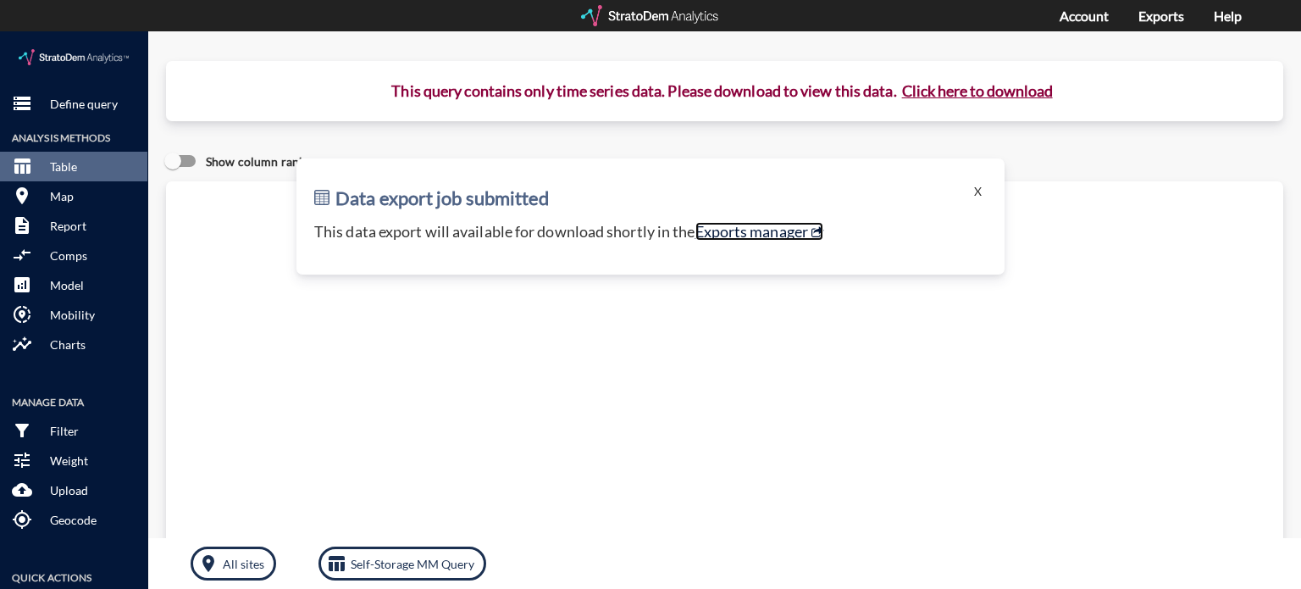
click link "Exports manager"
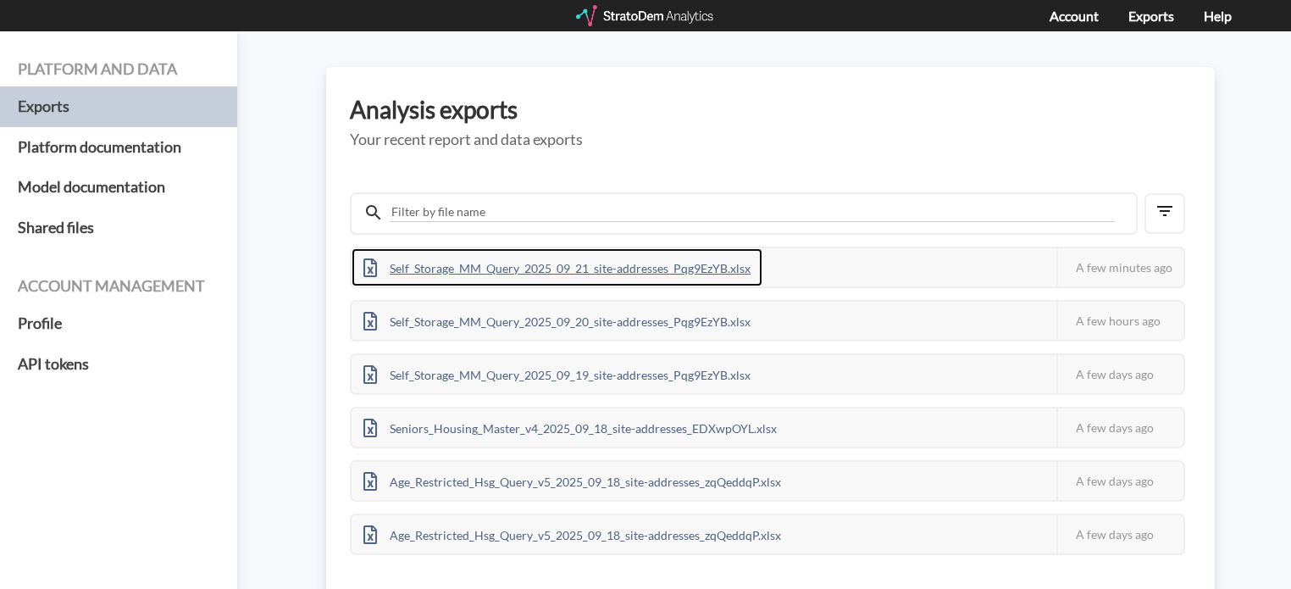
click at [500, 259] on div "Self_Storage_MM_Query_2025_09_21_site-addresses_Pqg9EzYB.xlsx" at bounding box center [556, 267] width 411 height 38
